Goal: Entertainment & Leisure: Browse casually

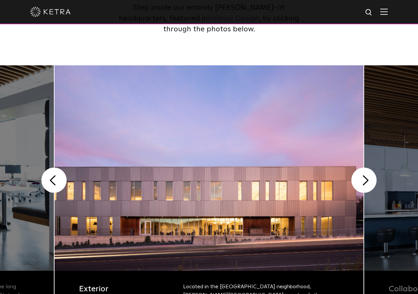
scroll to position [109, 0]
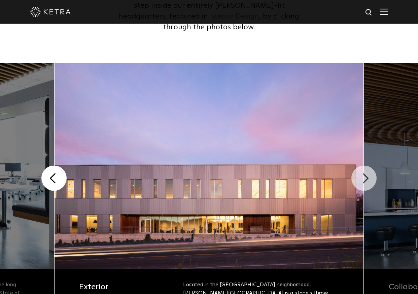
click at [375, 180] on button "Next" at bounding box center [364, 178] width 25 height 25
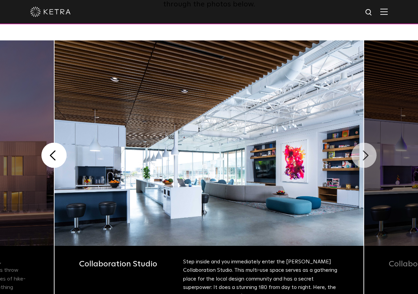
scroll to position [135, 0]
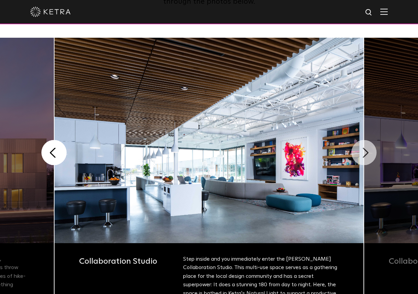
click at [366, 157] on button "Next" at bounding box center [364, 152] width 25 height 25
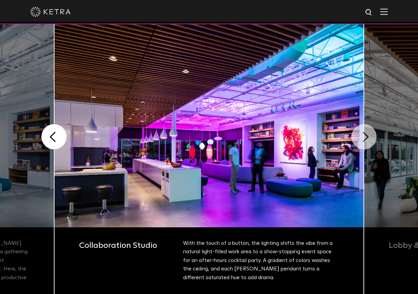
scroll to position [153, 0]
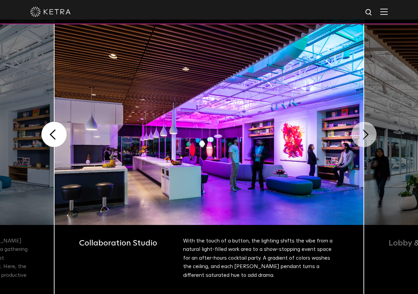
click at [368, 131] on button "Next" at bounding box center [364, 134] width 25 height 25
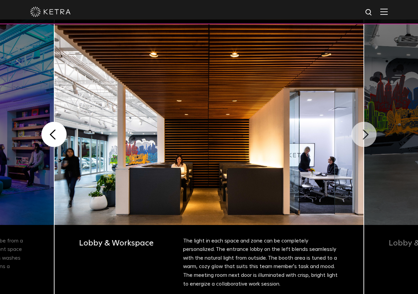
click at [368, 131] on button "Next" at bounding box center [364, 134] width 25 height 25
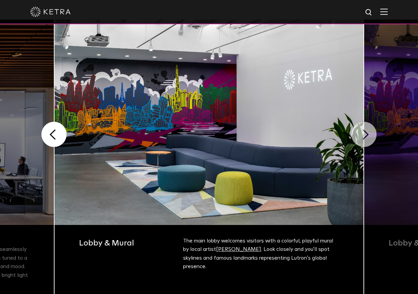
click at [368, 131] on button "Next" at bounding box center [364, 134] width 25 height 25
